Goal: Transaction & Acquisition: Purchase product/service

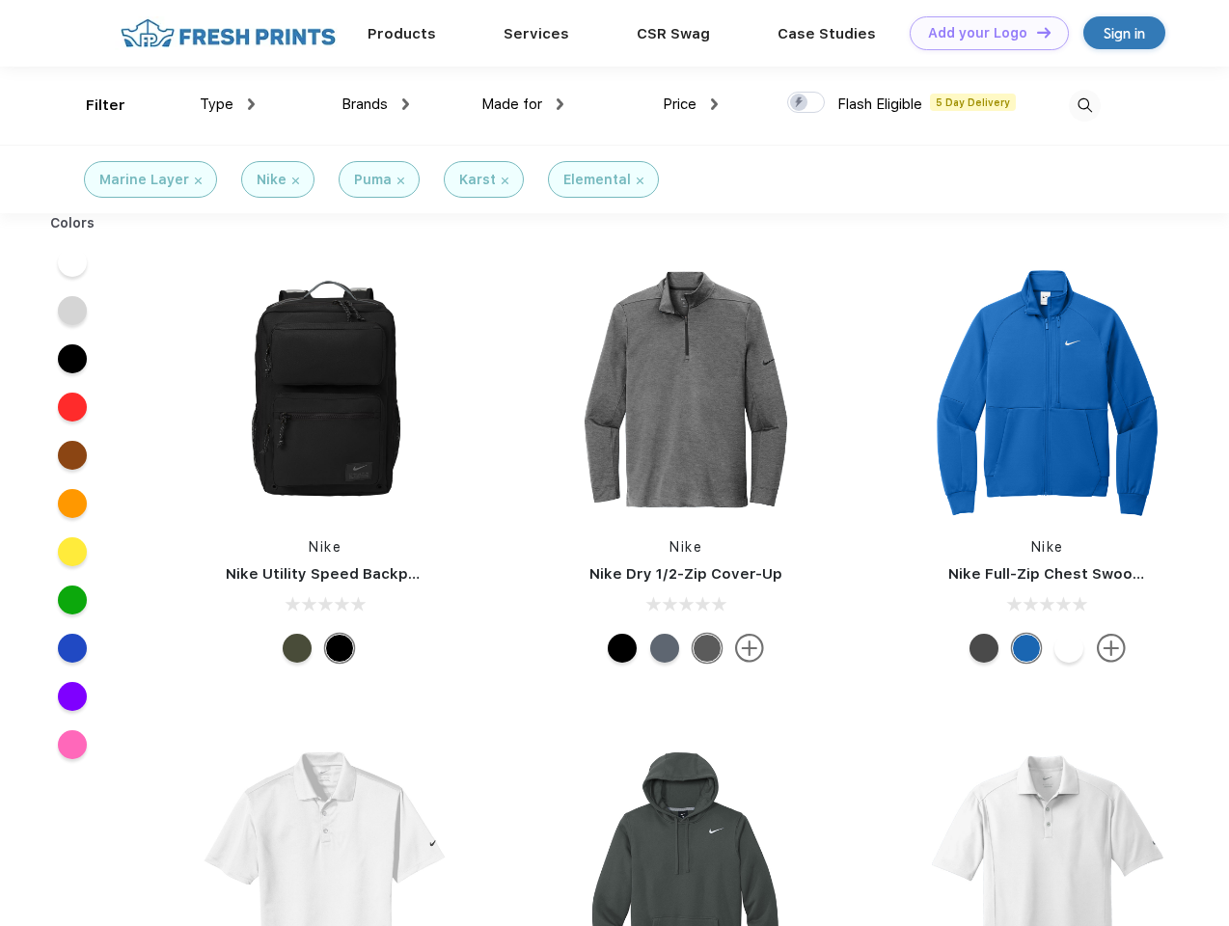
click at [982, 33] on link "Add your Logo Design Tool" at bounding box center [989, 33] width 159 height 34
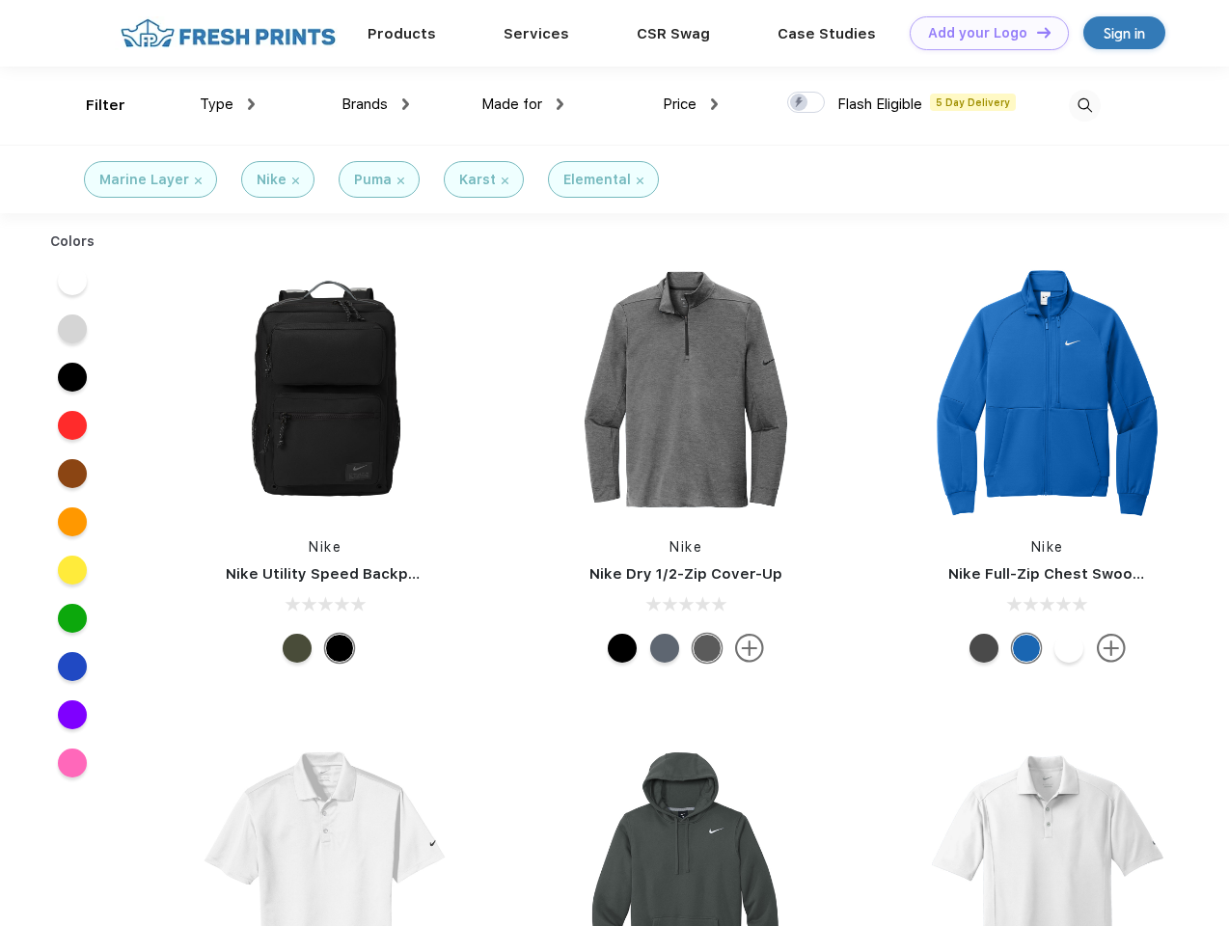
click at [0, 0] on div "Design Tool" at bounding box center [0, 0] width 0 height 0
click at [1035, 32] on link "Add your Logo Design Tool" at bounding box center [989, 33] width 159 height 34
click at [93, 105] on div "Filter" at bounding box center [106, 106] width 40 height 22
click at [228, 104] on span "Type" at bounding box center [217, 104] width 34 height 17
click at [375, 104] on span "Brands" at bounding box center [365, 104] width 46 height 17
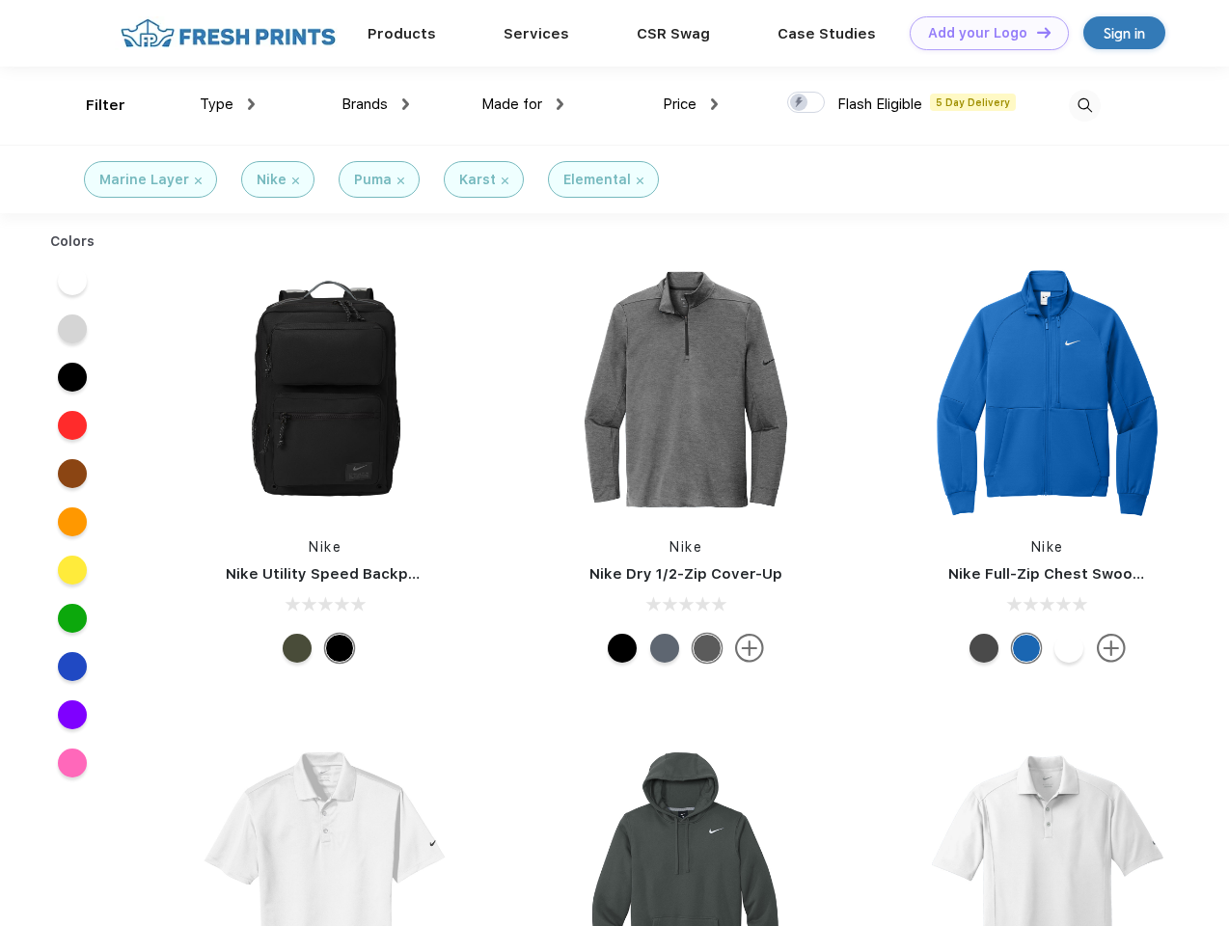
click at [523, 104] on span "Made for" at bounding box center [511, 104] width 61 height 17
click at [691, 104] on span "Price" at bounding box center [680, 104] width 34 height 17
click at [807, 103] on div at bounding box center [806, 102] width 38 height 21
click at [800, 103] on input "checkbox" at bounding box center [793, 97] width 13 height 13
click at [1084, 105] on img at bounding box center [1085, 106] width 32 height 32
